Goal: Information Seeking & Learning: Learn about a topic

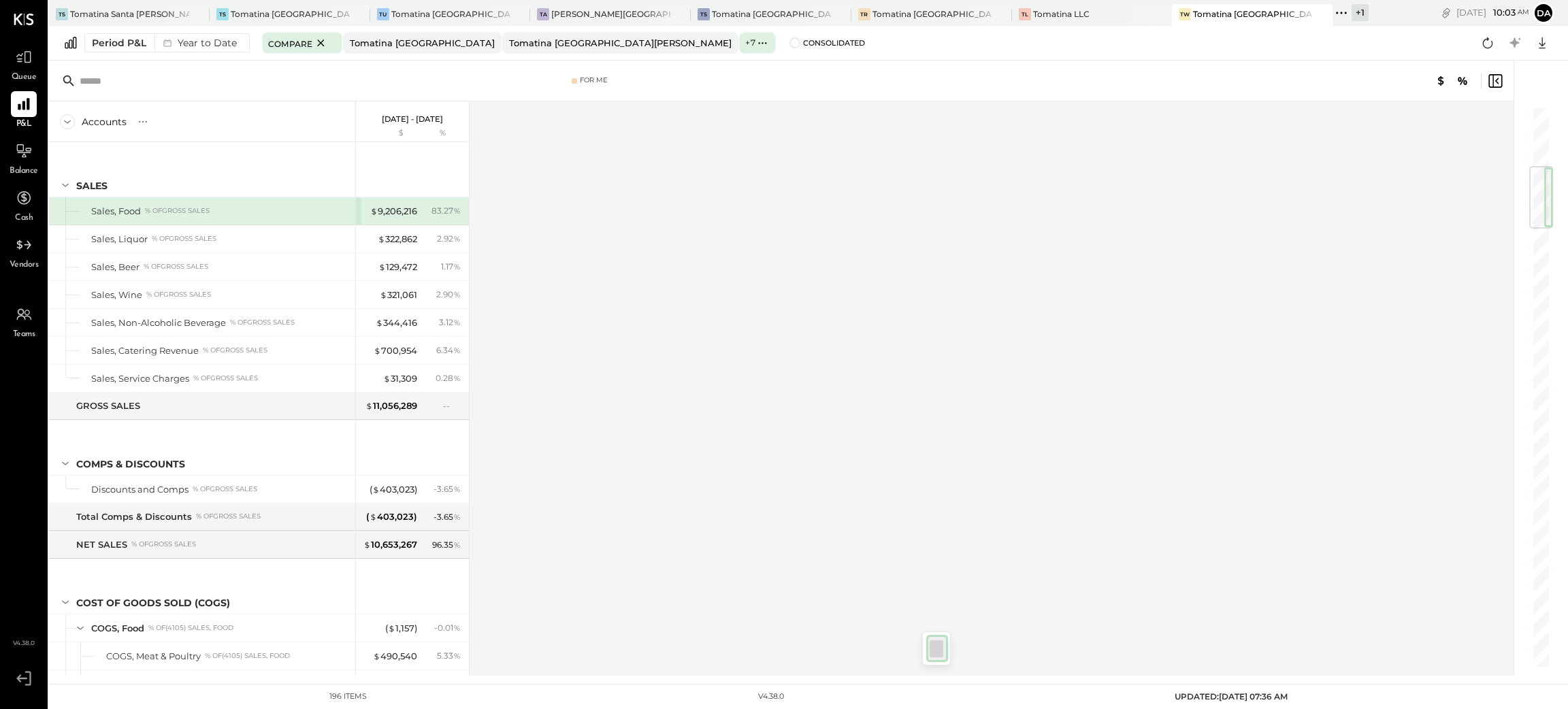
scroll to position [510, 0]
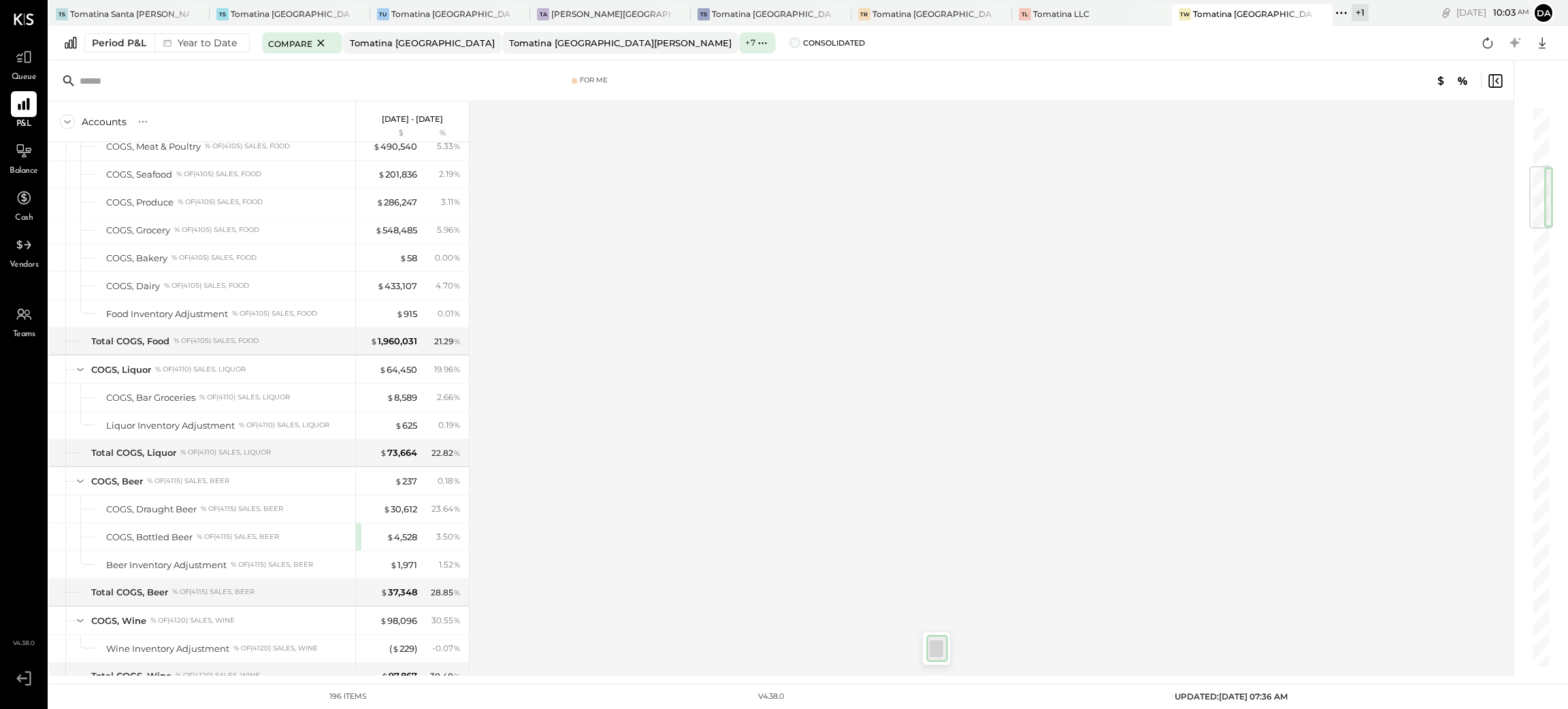
click at [790, 44] on span at bounding box center [795, 42] width 11 height 11
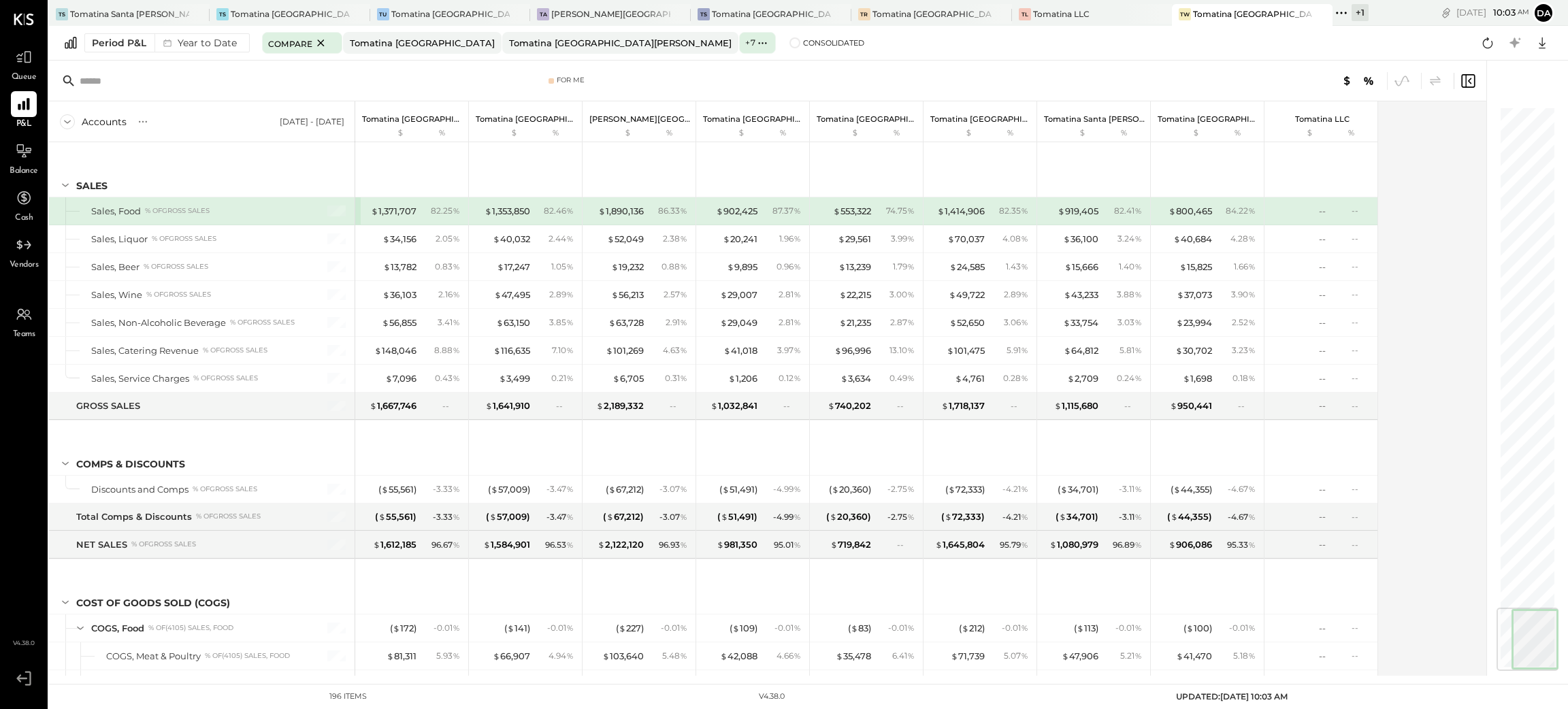
scroll to position [4230, 0]
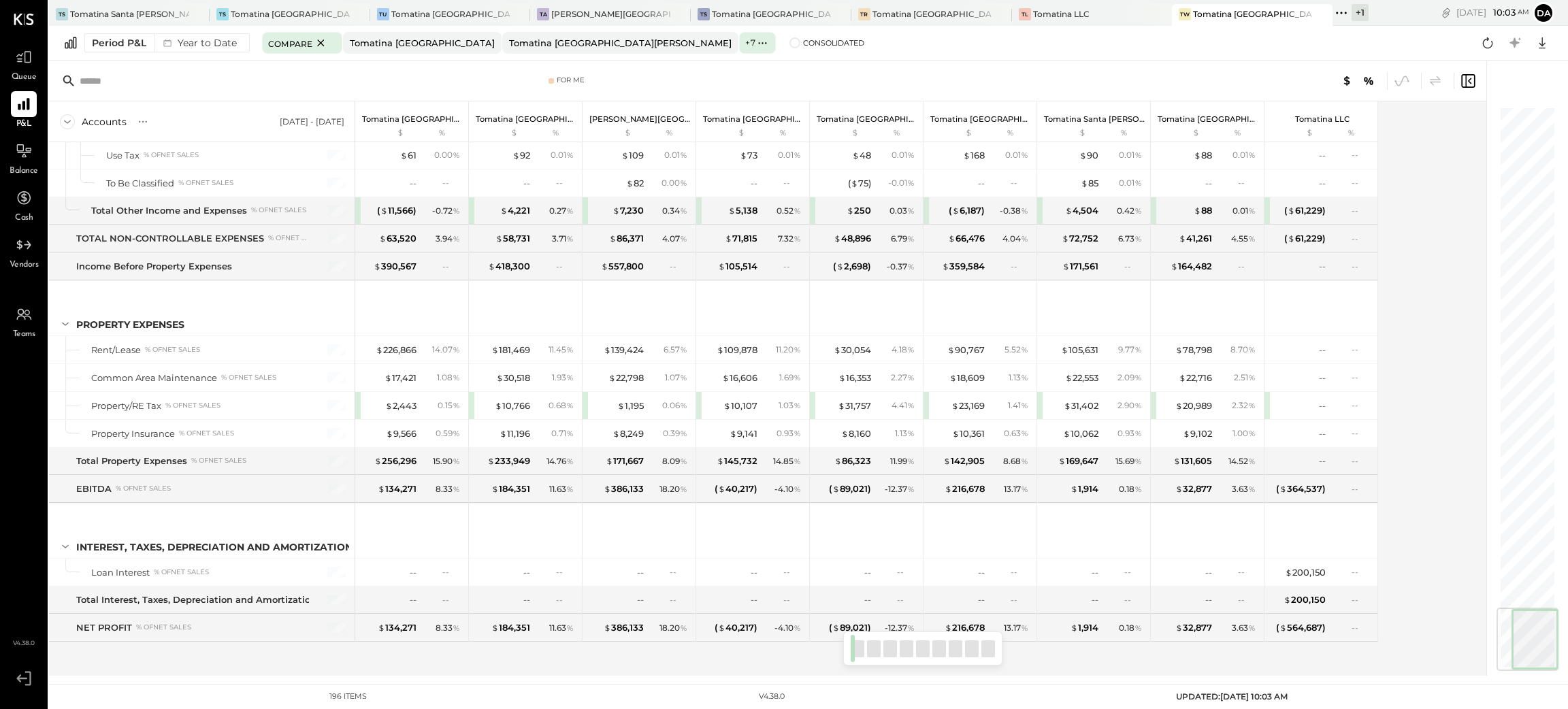
drag, startPoint x: 1472, startPoint y: 492, endPoint x: 1541, endPoint y: 733, distance: 250.7
click at [1541, 709] on html "Queue P&L Balance Cash Vendors Teams v 4.38.0 TS Tomatina [GEOGRAPHIC_DATA] TS …" at bounding box center [784, 354] width 1568 height 709
click at [123, 43] on div "Period P&L" at bounding box center [119, 43] width 54 height 14
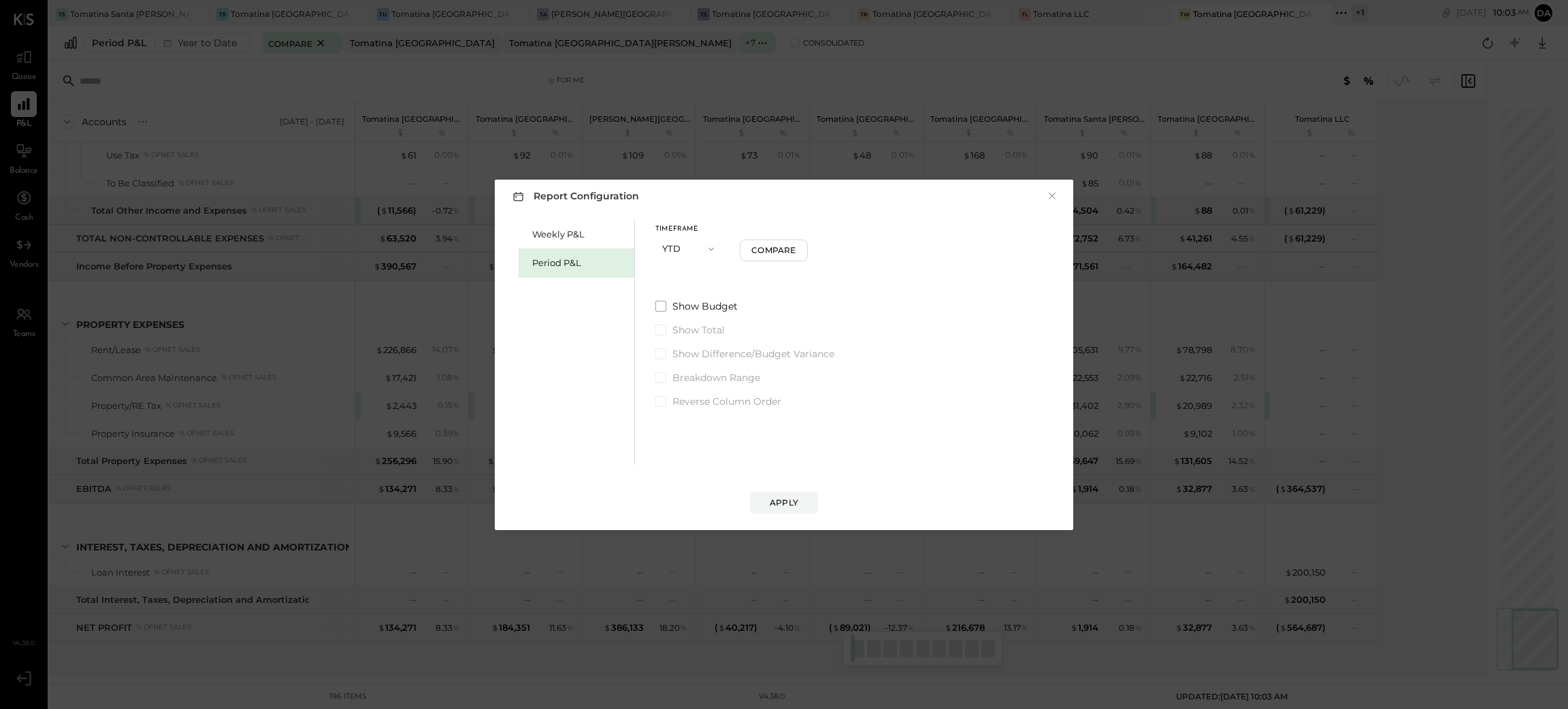
click at [690, 245] on button "YTD" at bounding box center [690, 249] width 68 height 25
click at [691, 246] on span "Period" at bounding box center [680, 248] width 27 height 8
click at [740, 294] on button "P10 [DATE] - [DATE]" at bounding box center [725, 295] width 140 height 25
click at [734, 330] on span "[DATE] - [DATE]" at bounding box center [720, 325] width 64 height 12
click at [778, 504] on div "Apply" at bounding box center [784, 503] width 29 height 12
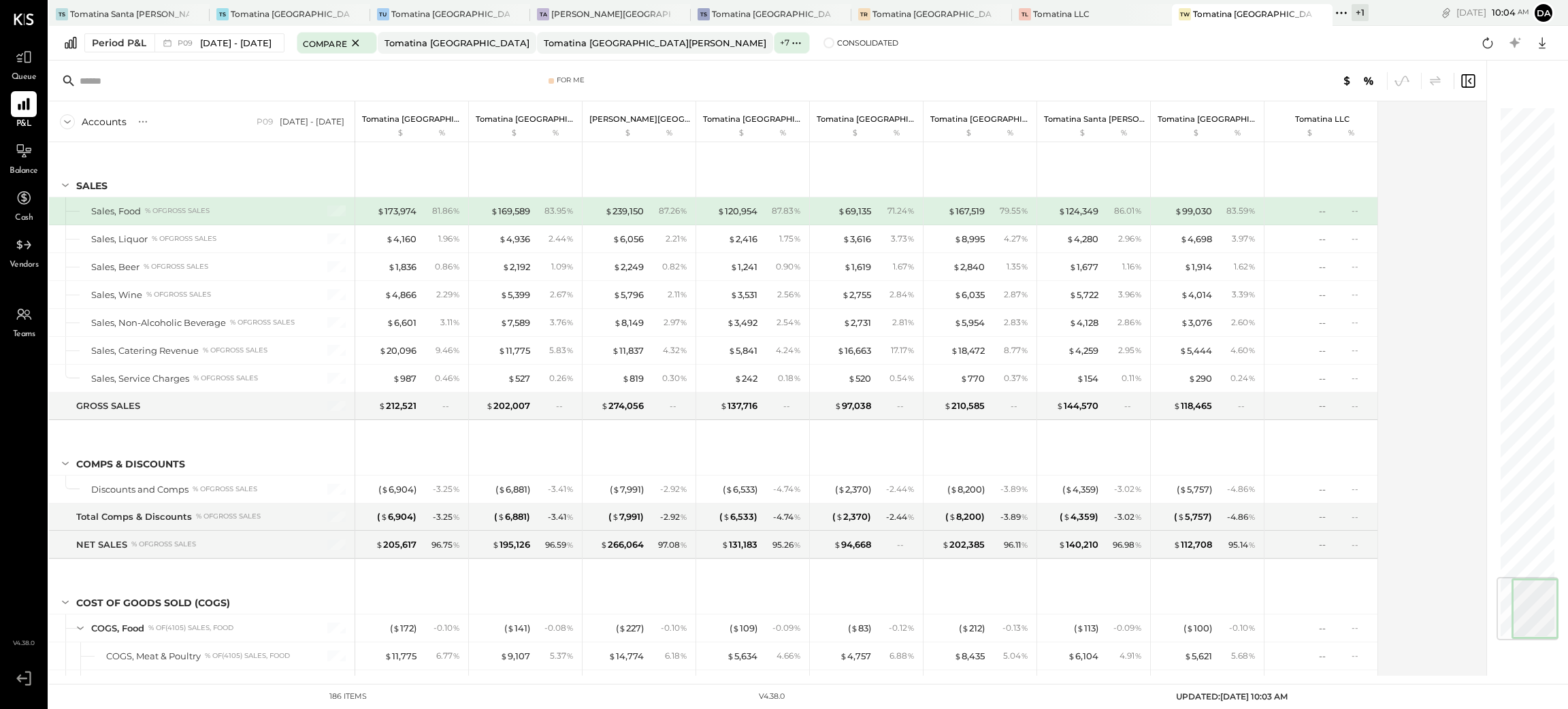
drag, startPoint x: 1518, startPoint y: 136, endPoint x: 1519, endPoint y: 659, distance: 523.0
click at [1519, 659] on div at bounding box center [1521, 368] width 68 height 615
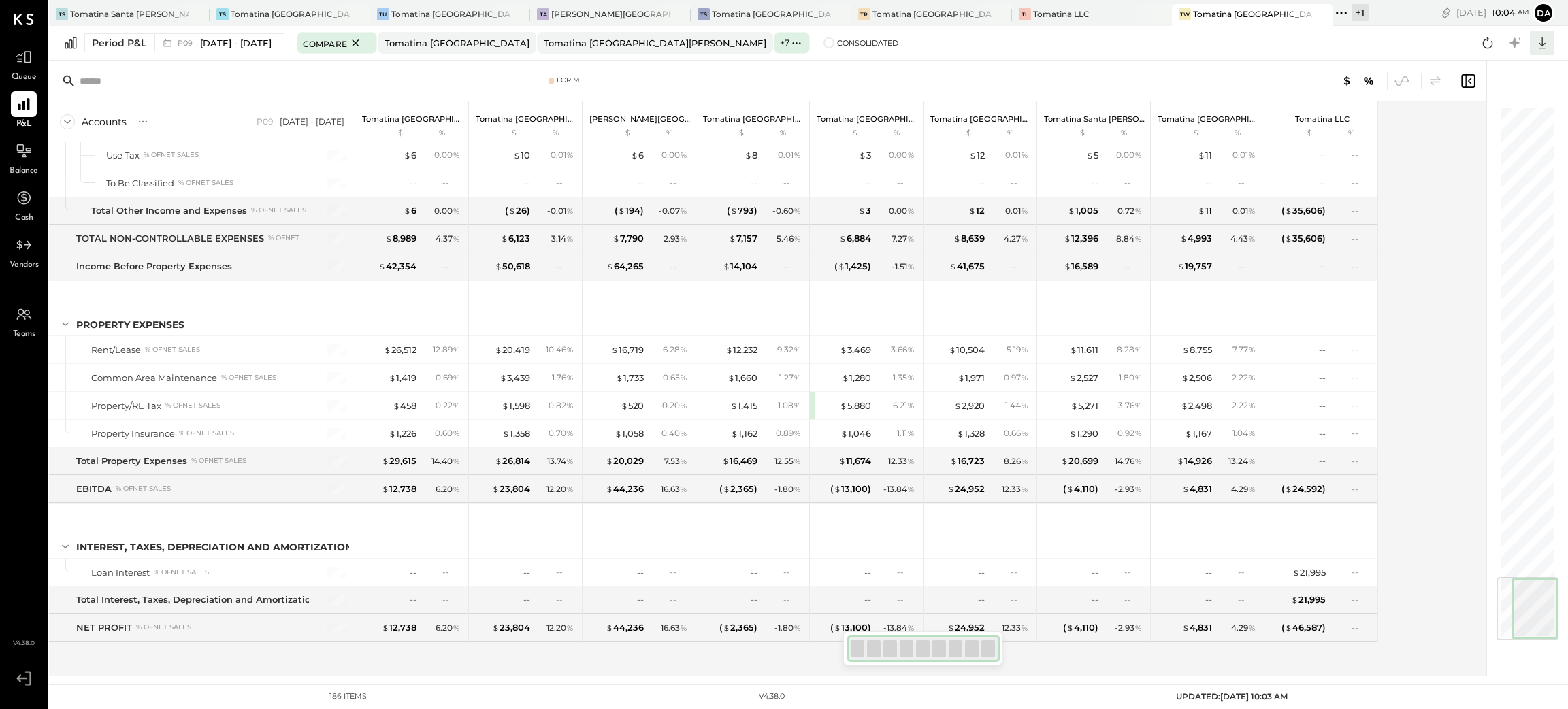
click at [1543, 44] on icon at bounding box center [1543, 43] width 7 height 12
click at [1485, 121] on div "Excel" at bounding box center [1500, 123] width 109 height 29
click at [823, 47] on span at bounding box center [828, 42] width 11 height 11
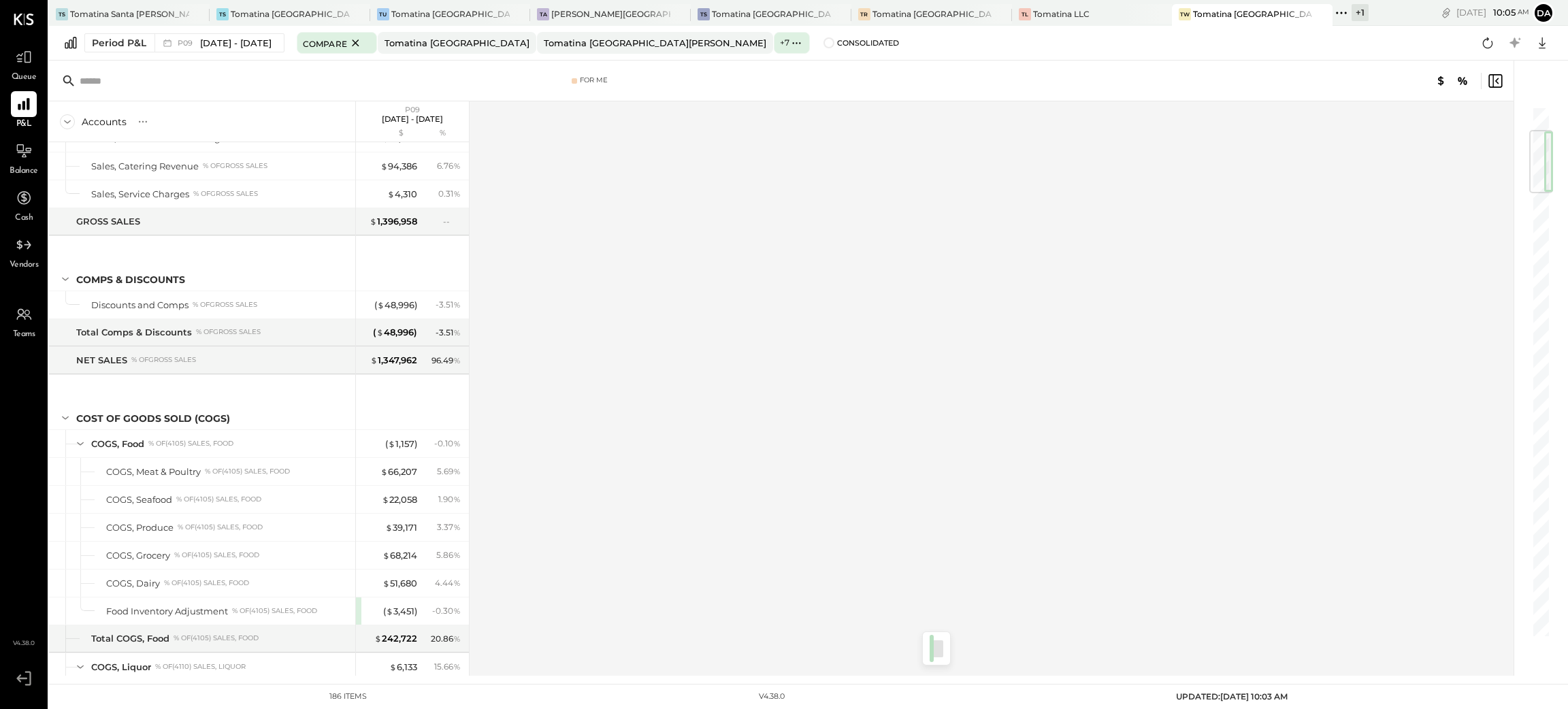
scroll to position [305, 0]
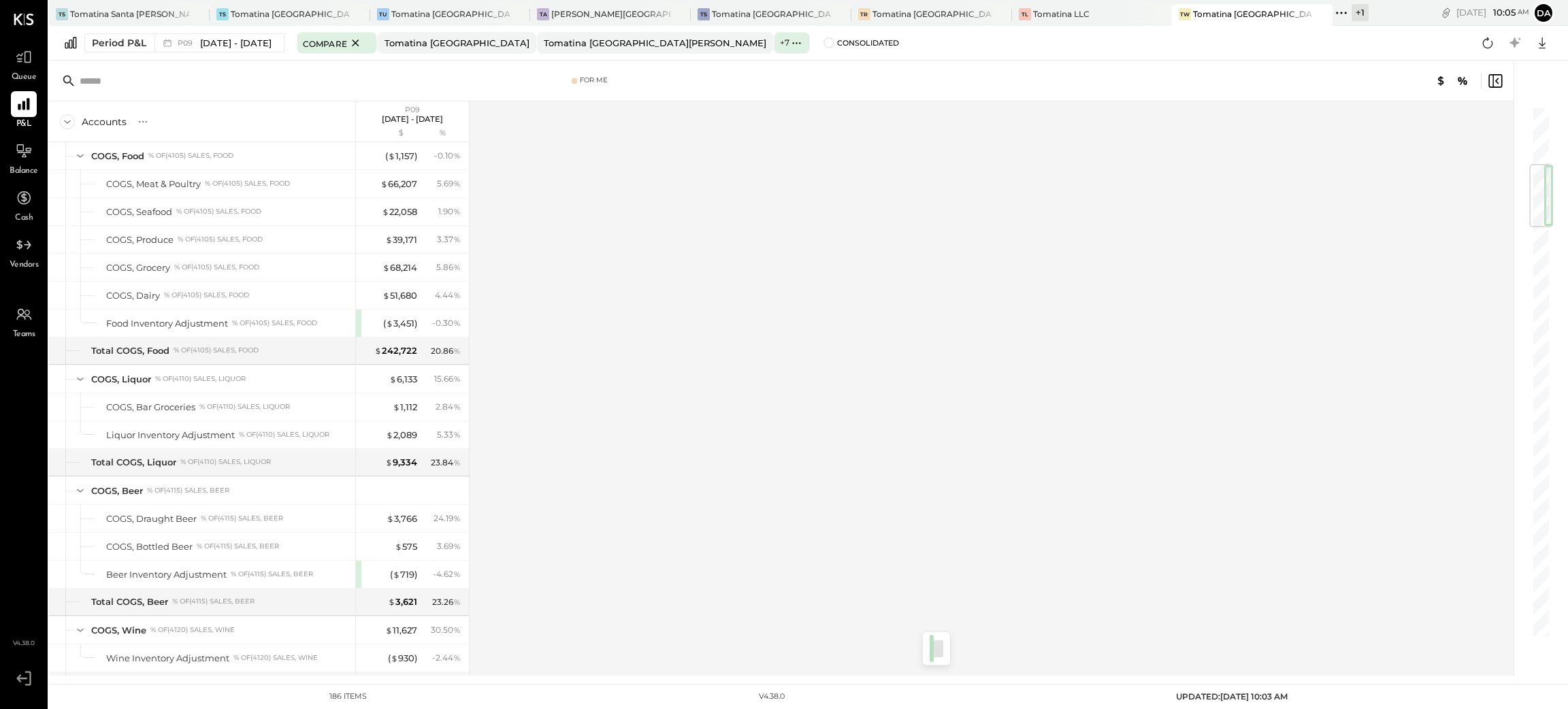
drag, startPoint x: 1535, startPoint y: 136, endPoint x: 1534, endPoint y: 195, distance: 59.0
click at [1534, 195] on div at bounding box center [1542, 196] width 24 height 64
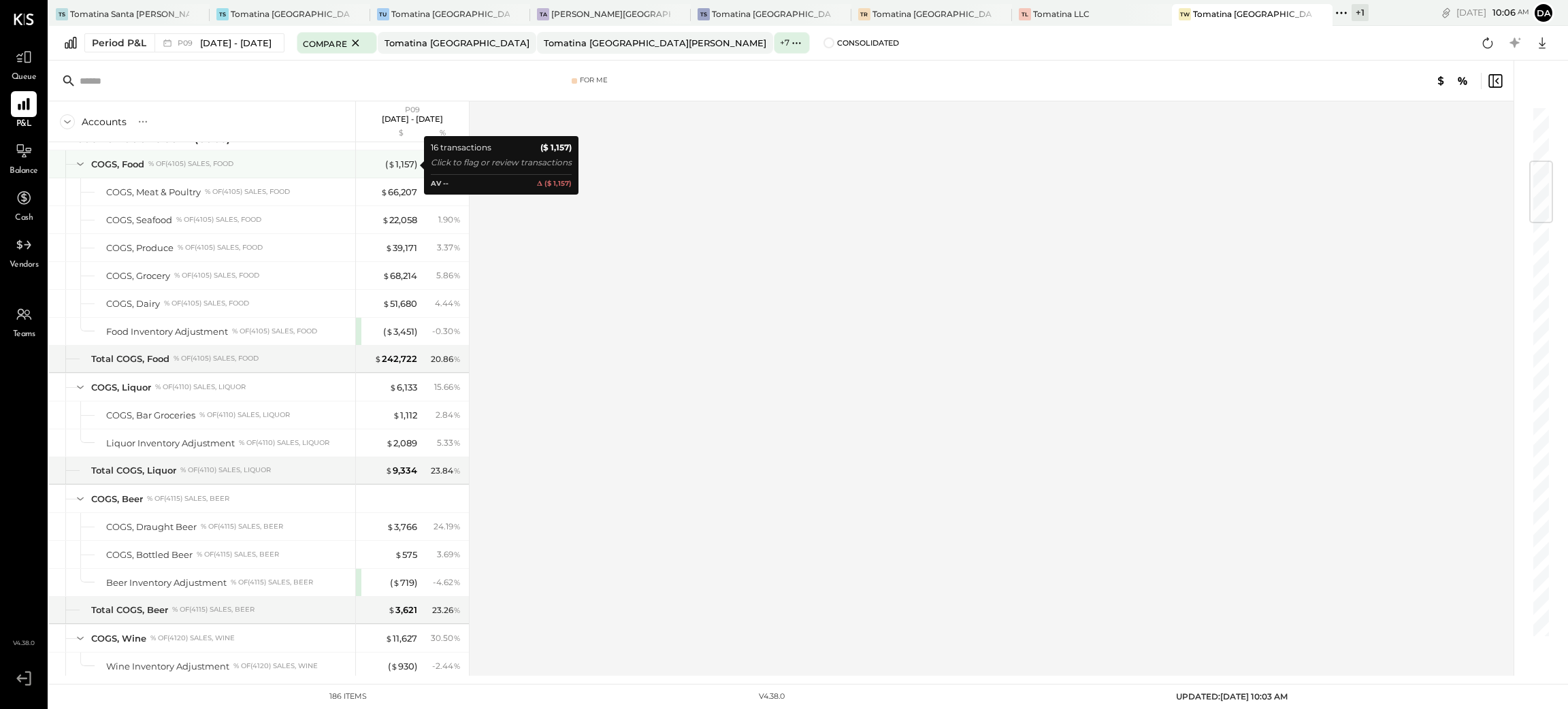
click at [402, 163] on div "( $ 1,157 )" at bounding box center [402, 163] width 32 height 13
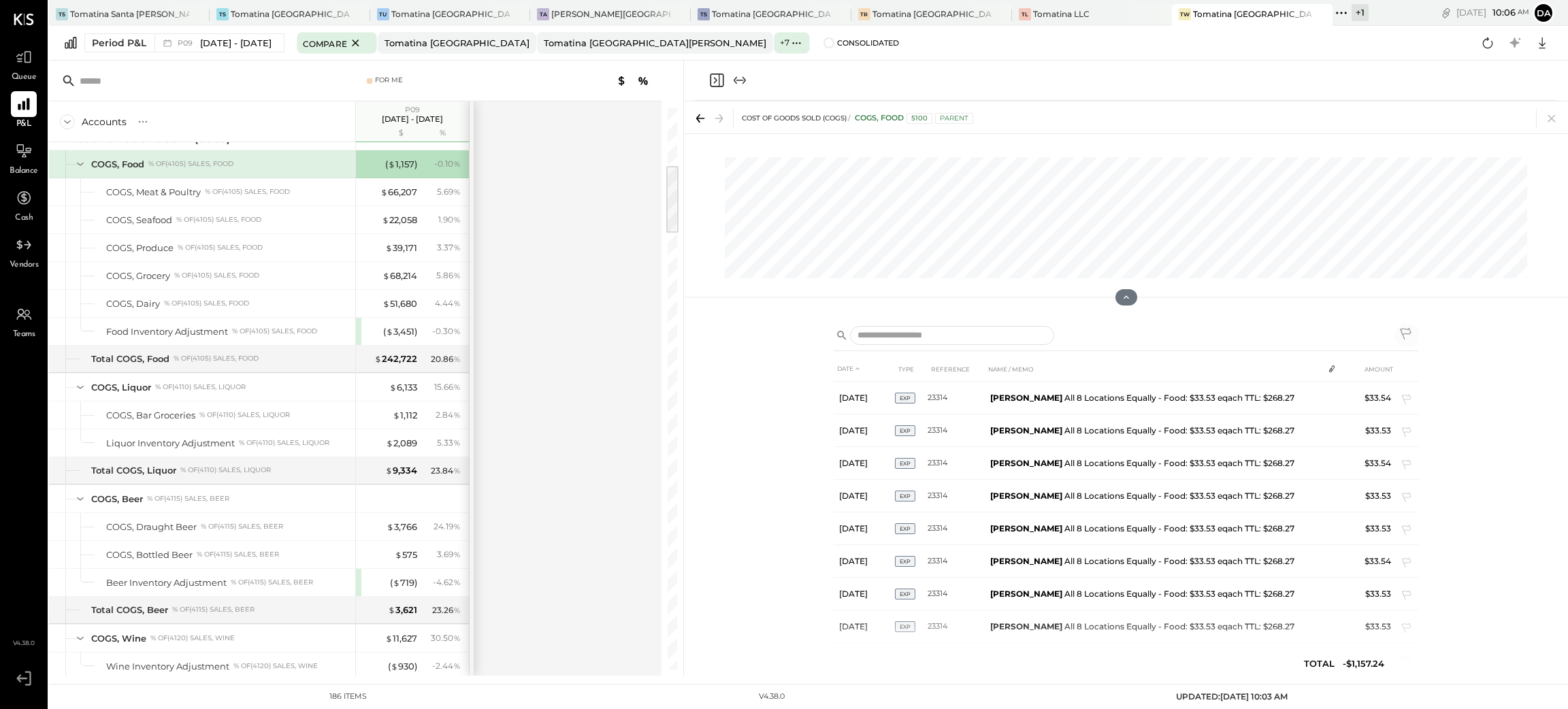
click at [717, 74] on icon "Close panel" at bounding box center [717, 80] width 14 height 14
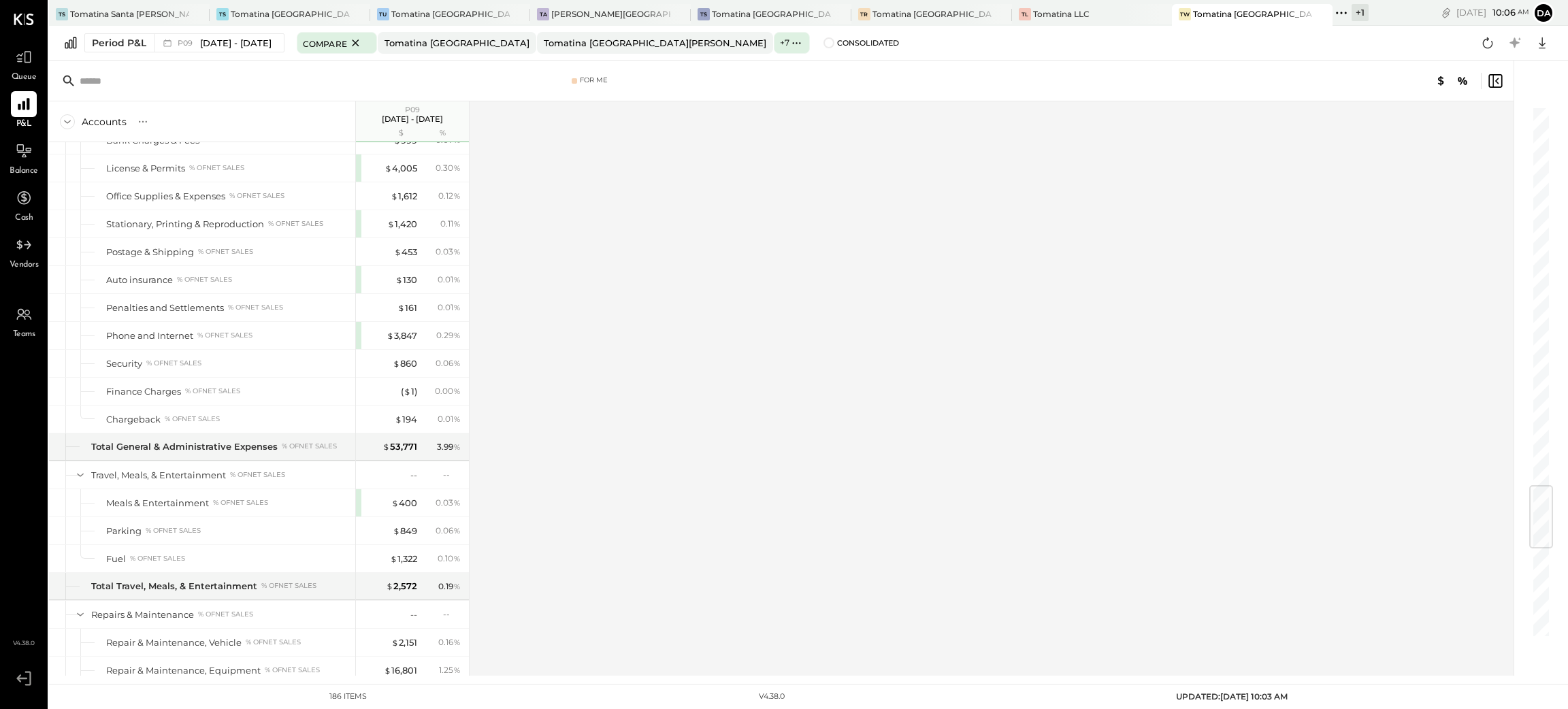
scroll to position [3323, 0]
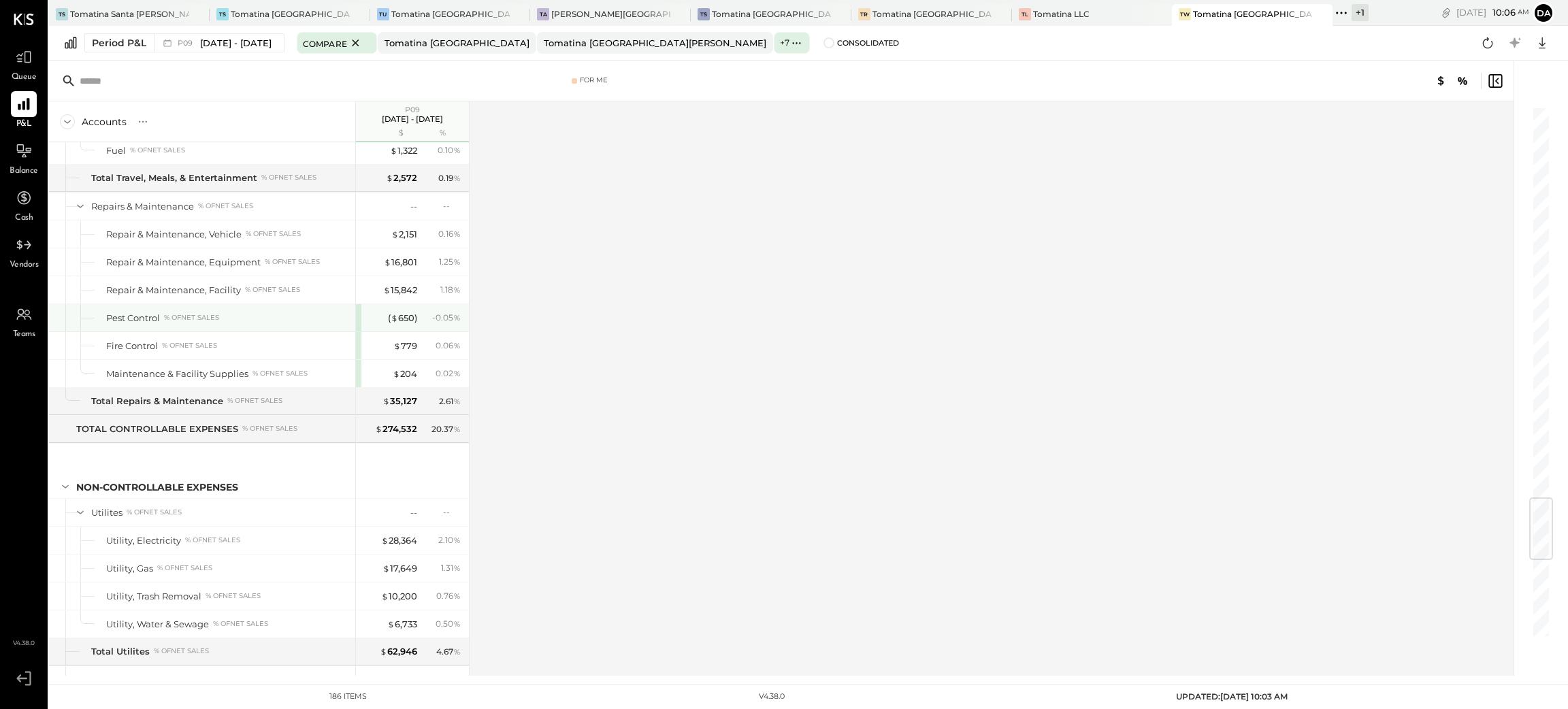
click at [407, 324] on div "( $ 650 )" at bounding box center [402, 318] width 30 height 13
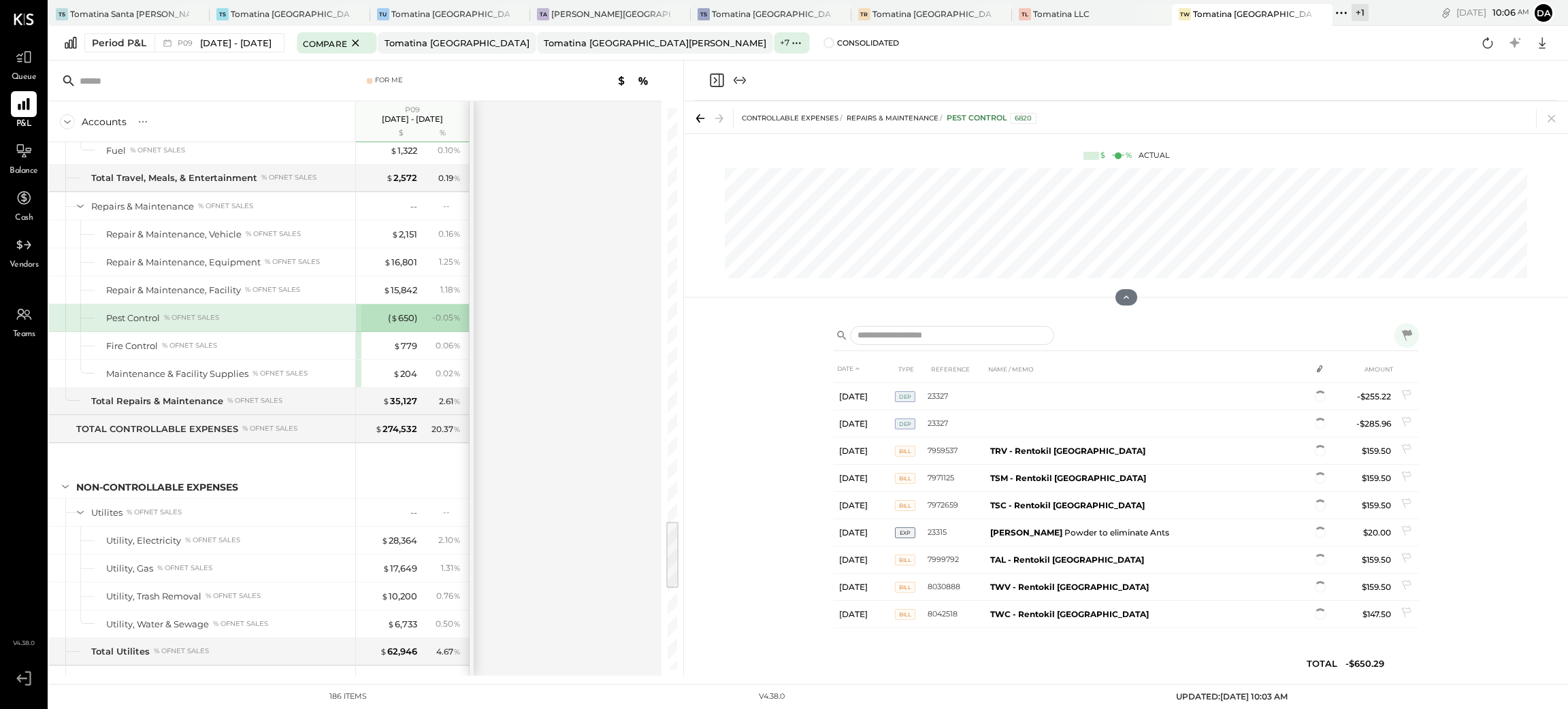
scroll to position [307, 0]
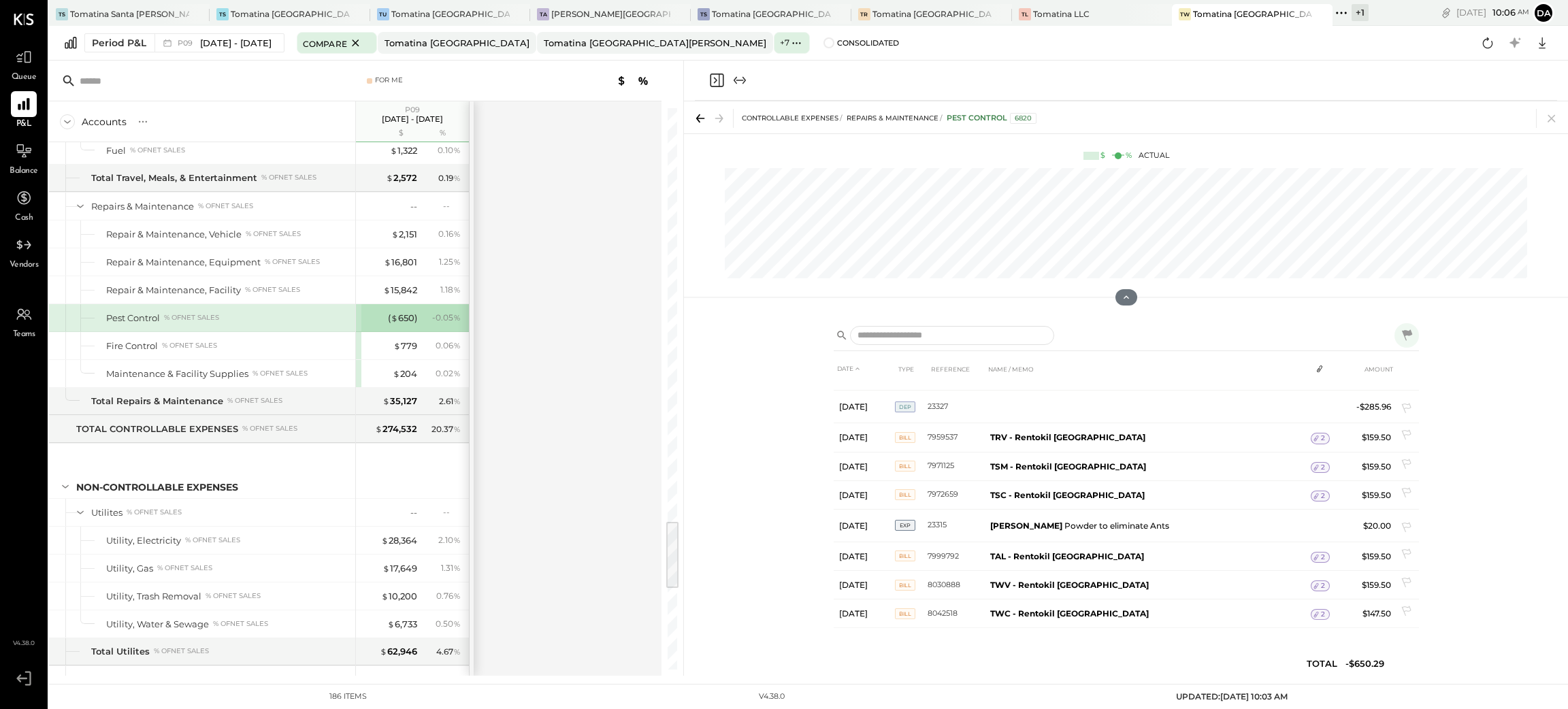
click at [712, 71] on div at bounding box center [1126, 80] width 862 height 40
click at [719, 80] on icon "Close panel" at bounding box center [717, 80] width 16 height 16
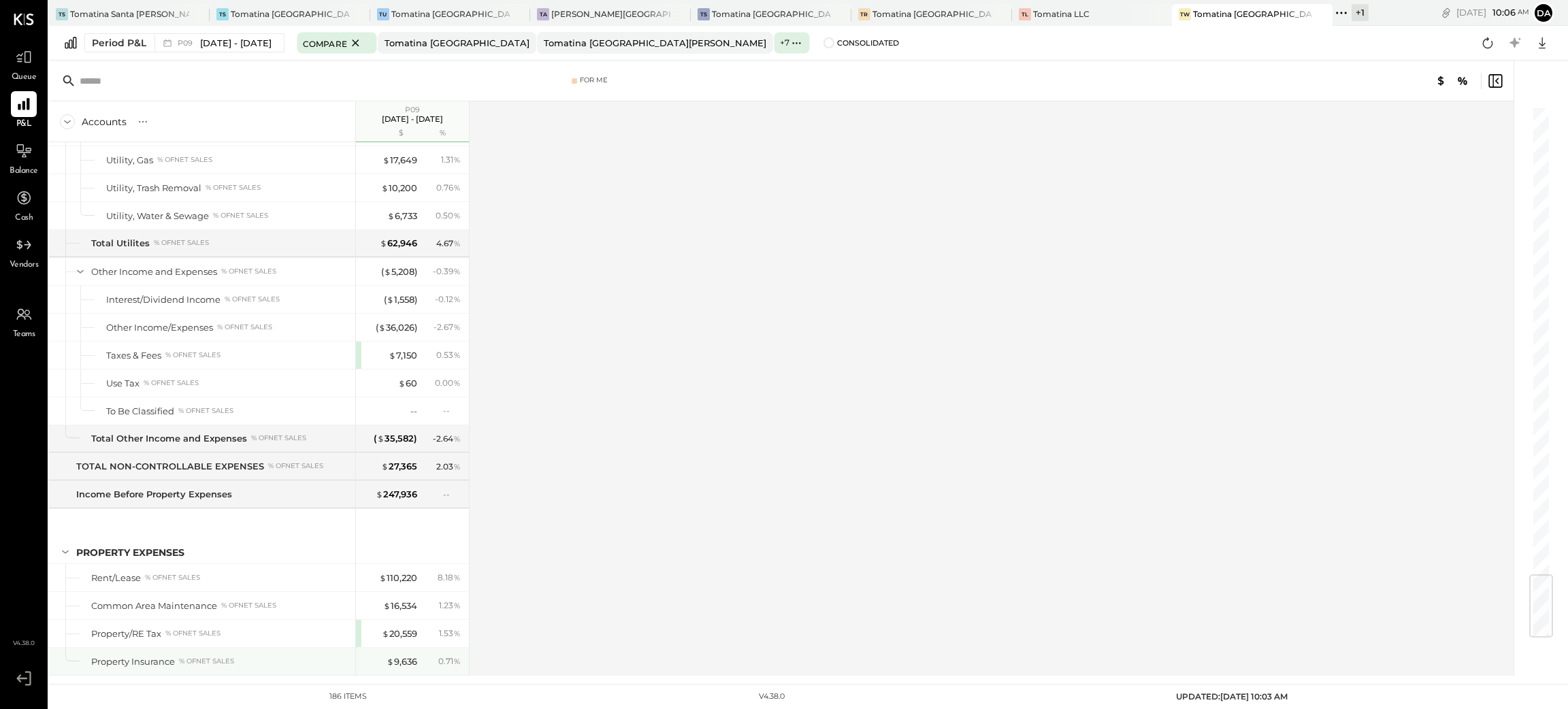
scroll to position [3979, 0]
